Goal: Learn about a topic

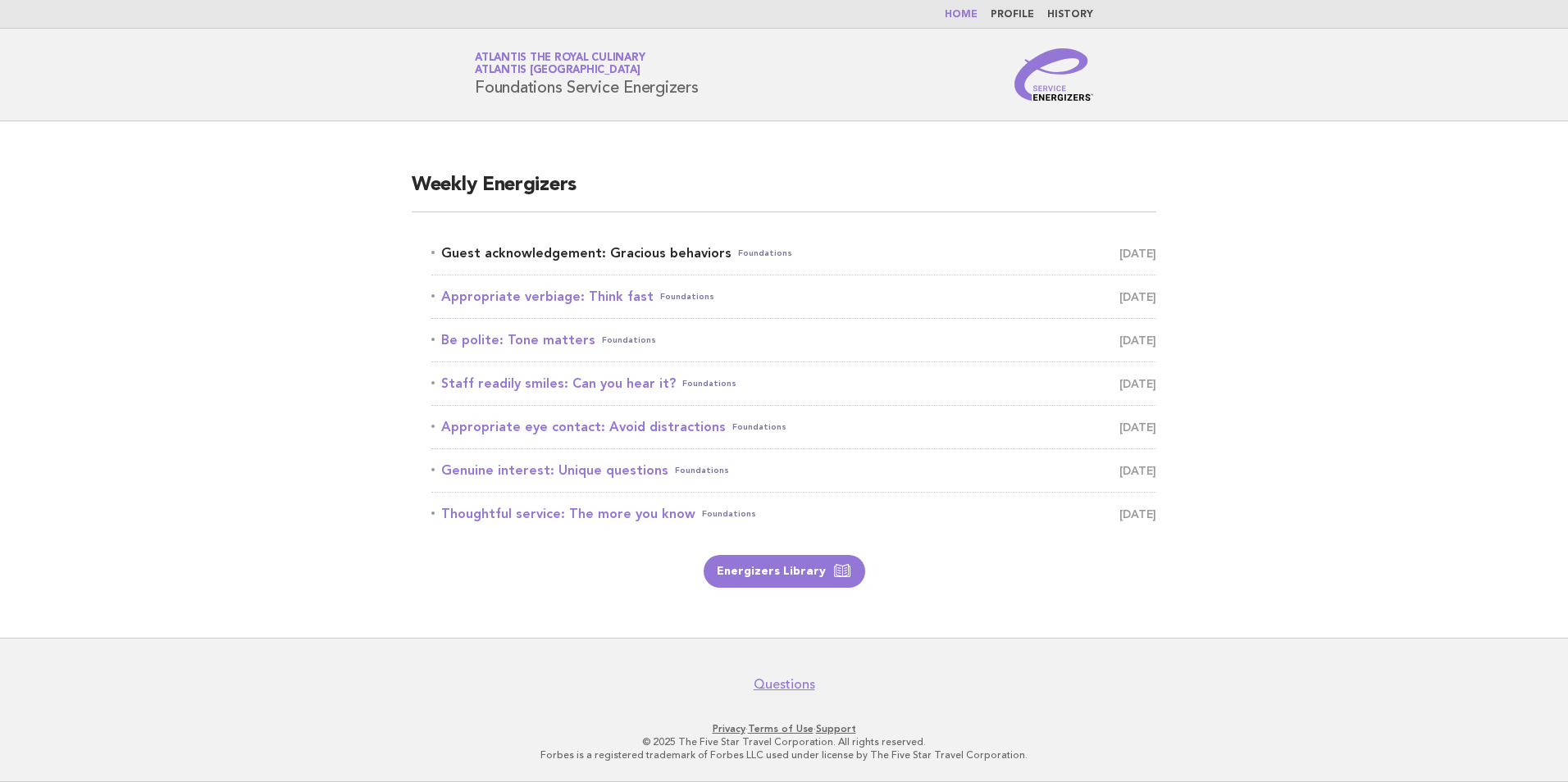
click at [704, 251] on link "Guest acknowledgement: Gracious behaviors Foundations [DATE]" at bounding box center [793, 252] width 725 height 23
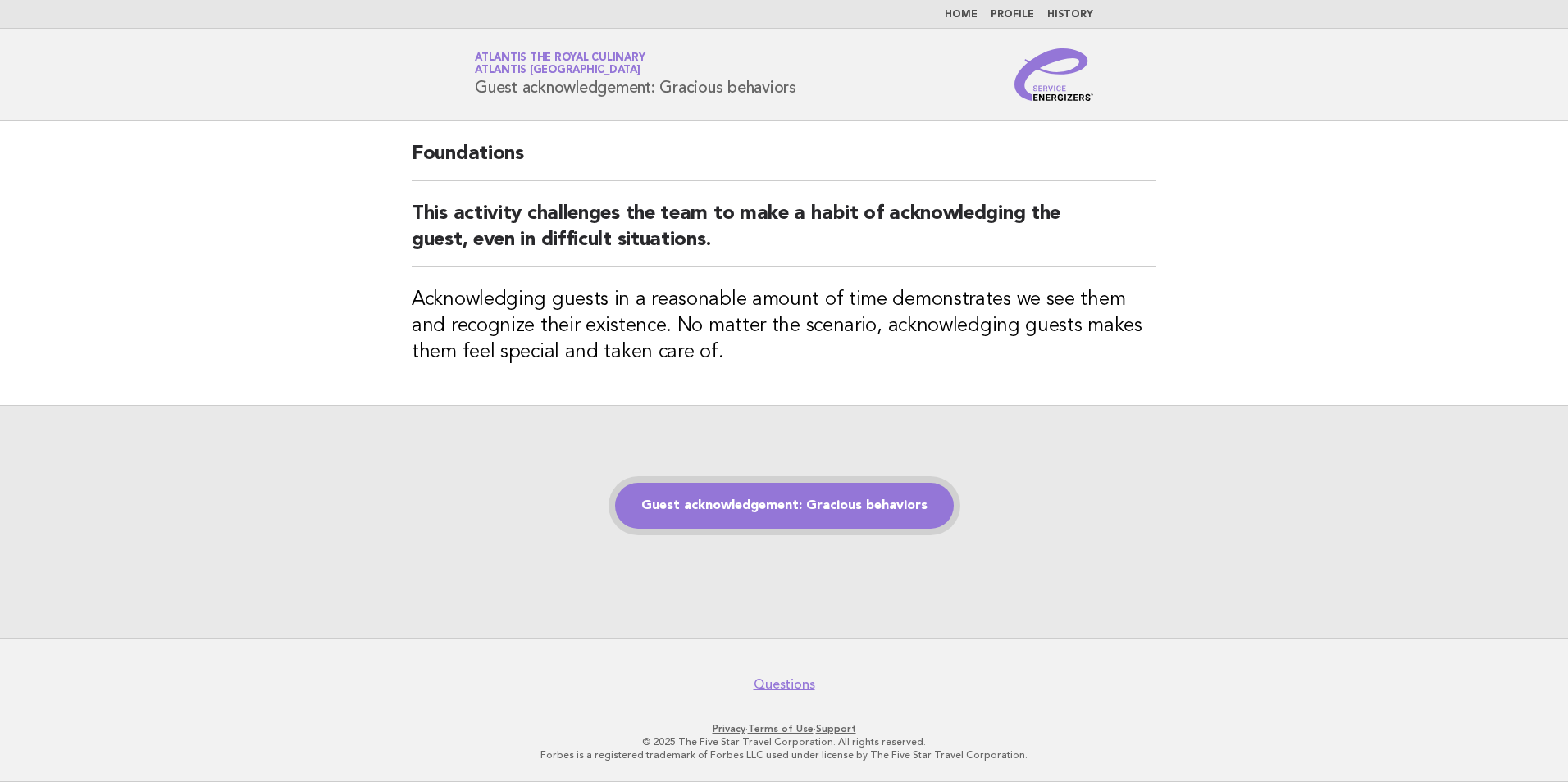
click at [744, 507] on link "Guest acknowledgement: Gracious behaviors" at bounding box center [784, 505] width 339 height 46
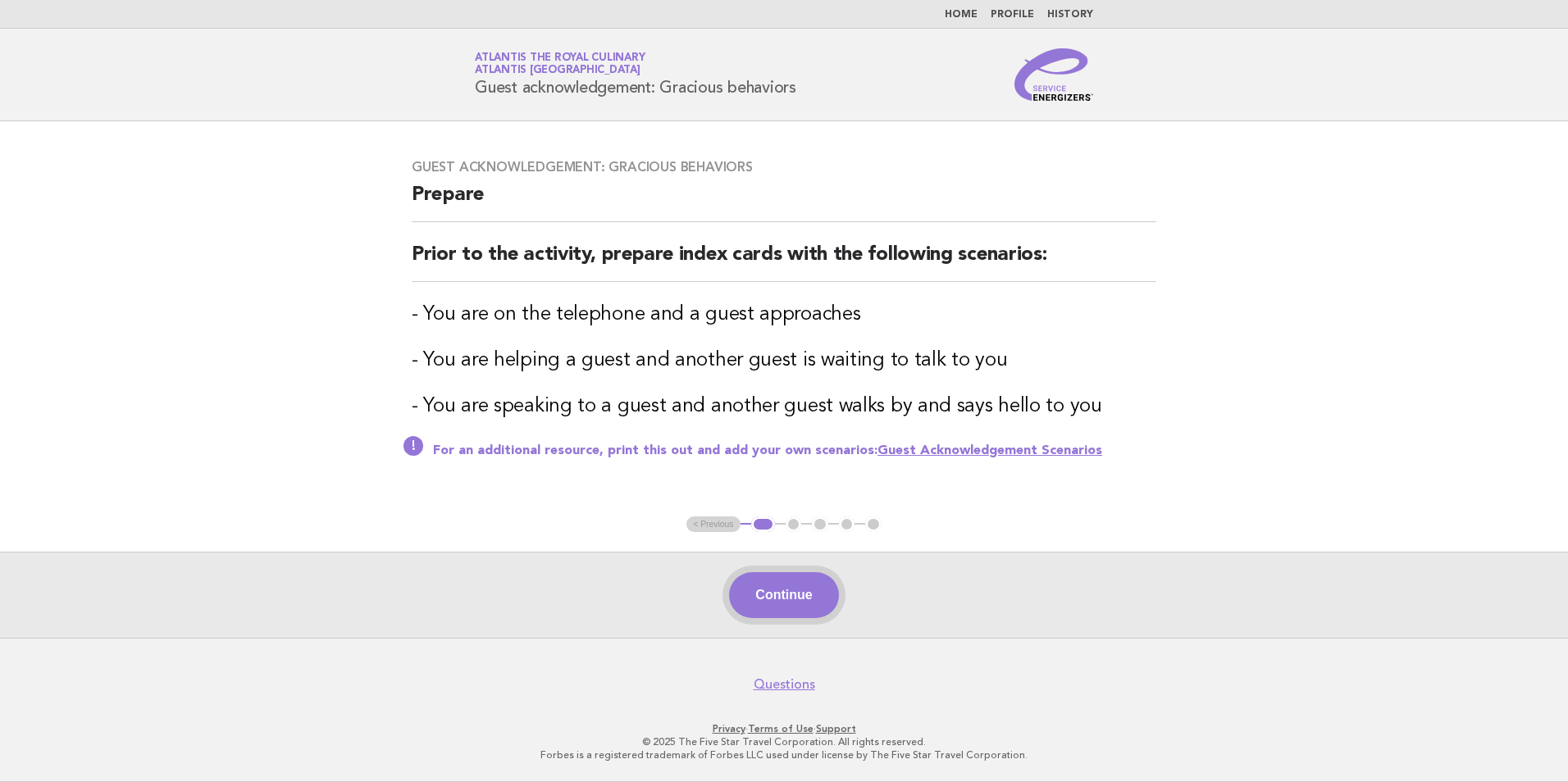
click at [810, 604] on button "Continue" at bounding box center [783, 595] width 109 height 46
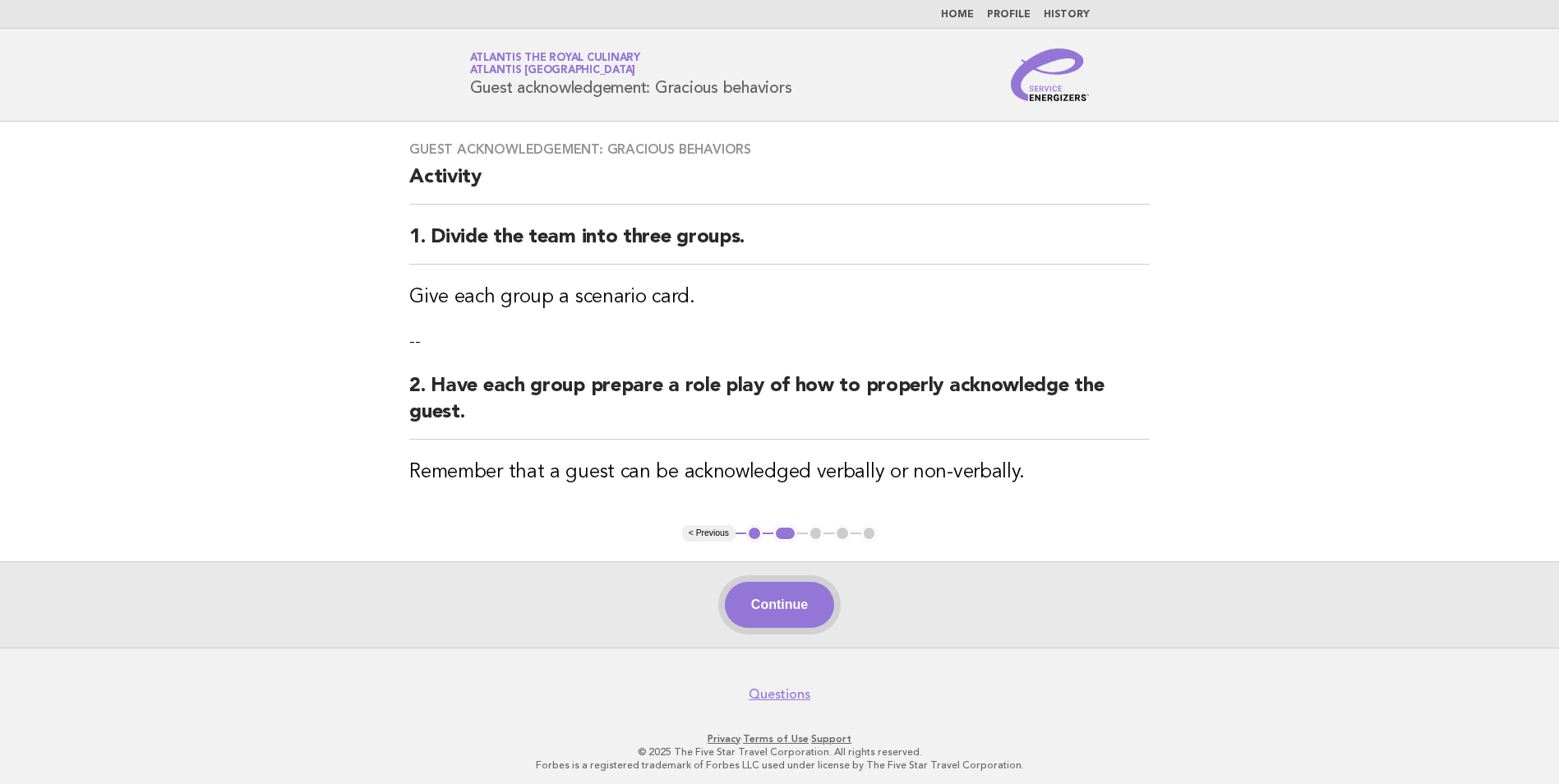
click at [813, 601] on button "Continue" at bounding box center [779, 605] width 109 height 46
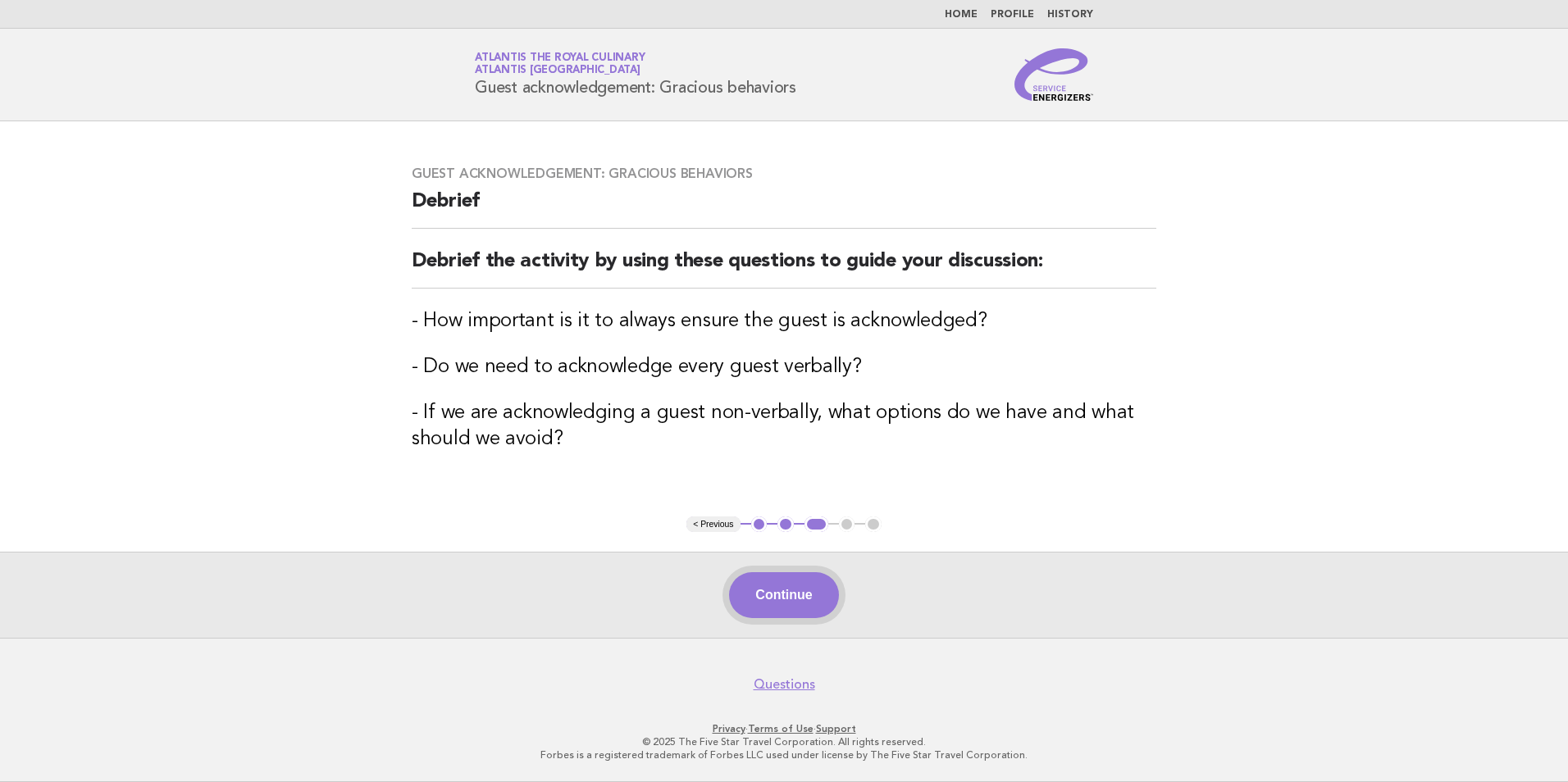
click at [784, 612] on button "Continue" at bounding box center [783, 595] width 109 height 46
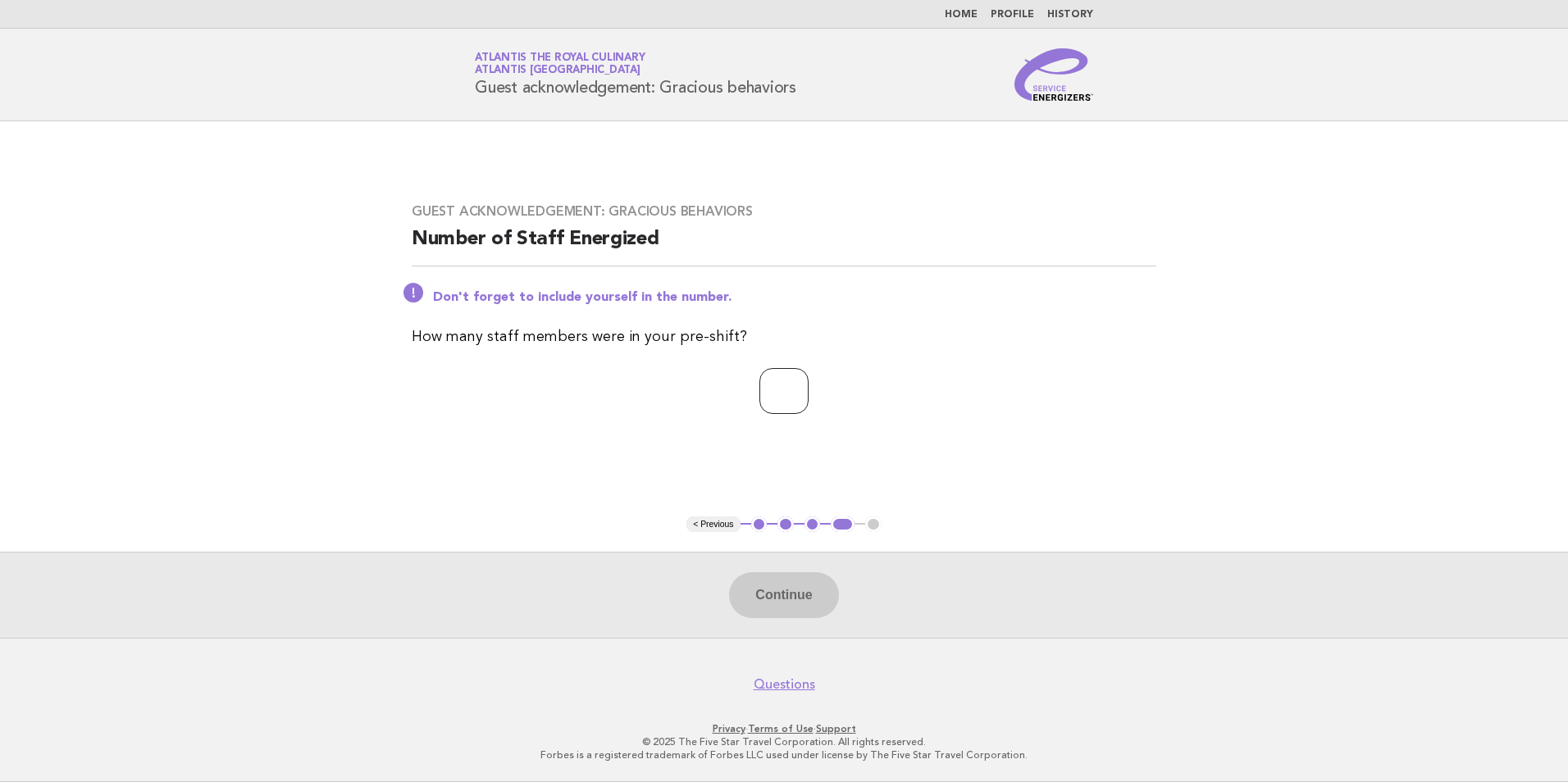
click at [799, 390] on input "number" at bounding box center [783, 391] width 49 height 46
type input "**"
click at [752, 602] on button "Continue" at bounding box center [783, 595] width 109 height 46
